Goal: Task Accomplishment & Management: Use online tool/utility

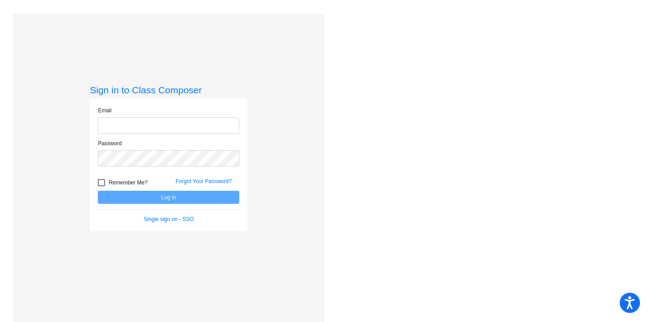
type input "nsteen@mantuaschools.com"
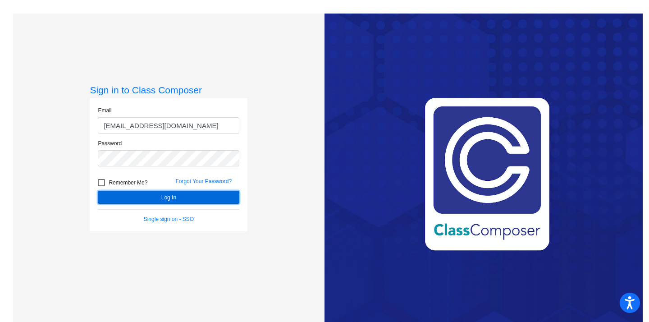
click at [172, 194] on button "Log In" at bounding box center [169, 197] width 142 height 13
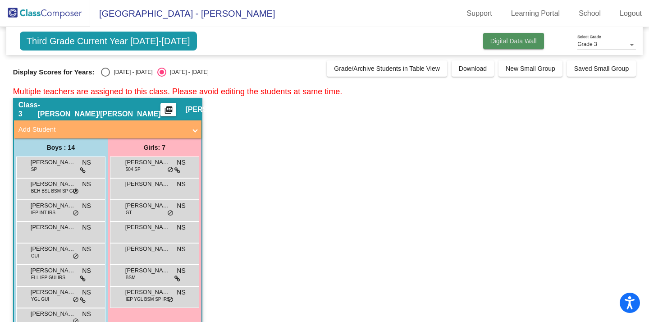
click at [512, 41] on span "Digital Data Wall" at bounding box center [513, 40] width 46 height 7
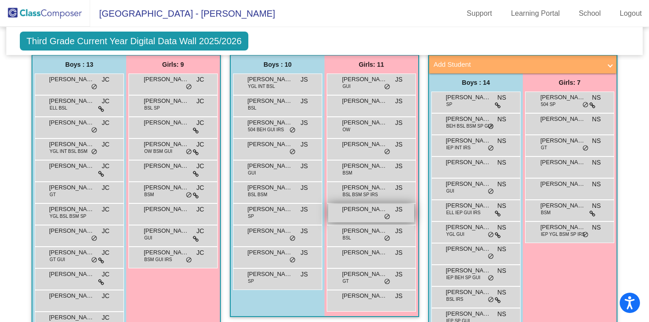
scroll to position [295, 0]
